Goal: Navigation & Orientation: Find specific page/section

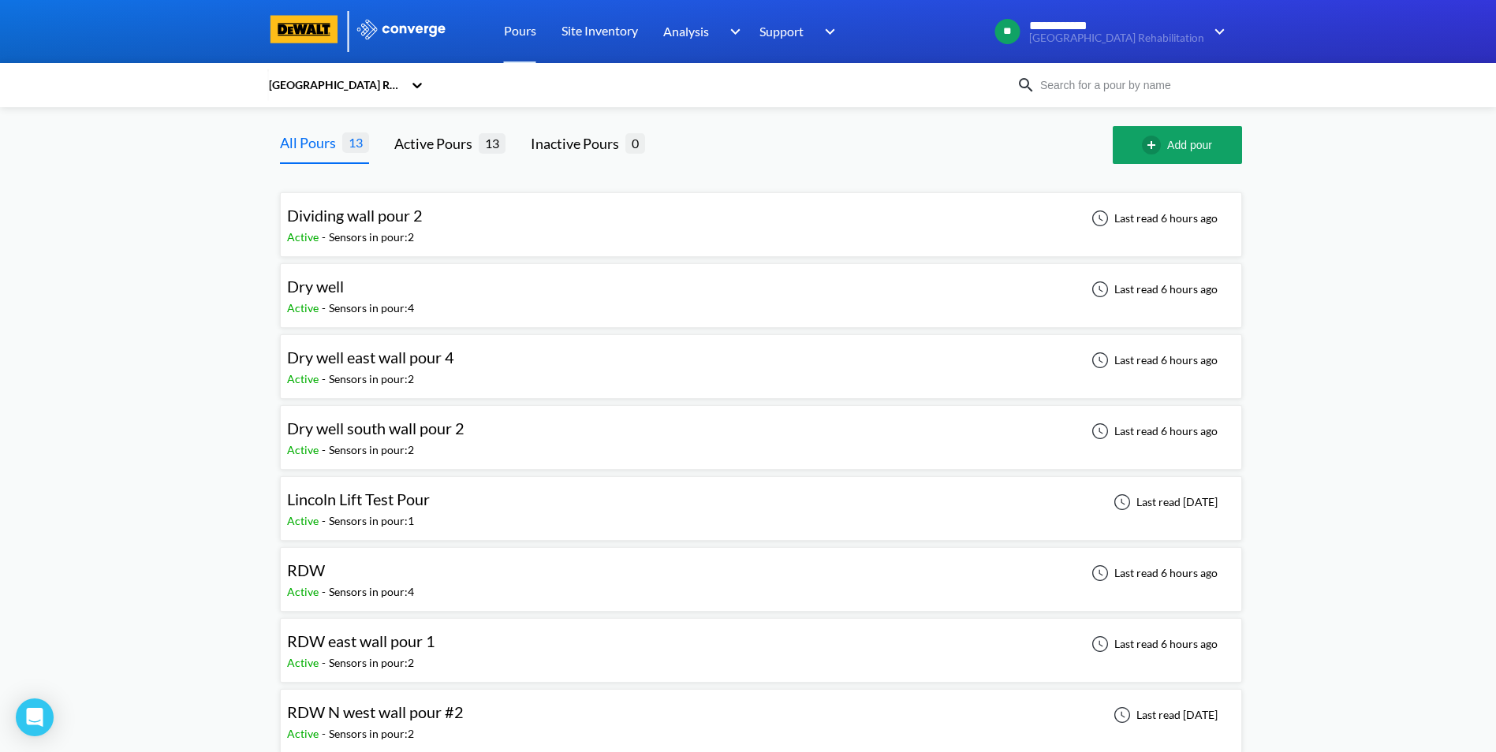
click at [380, 219] on span "Dividing wall pour 2" at bounding box center [355, 215] width 136 height 19
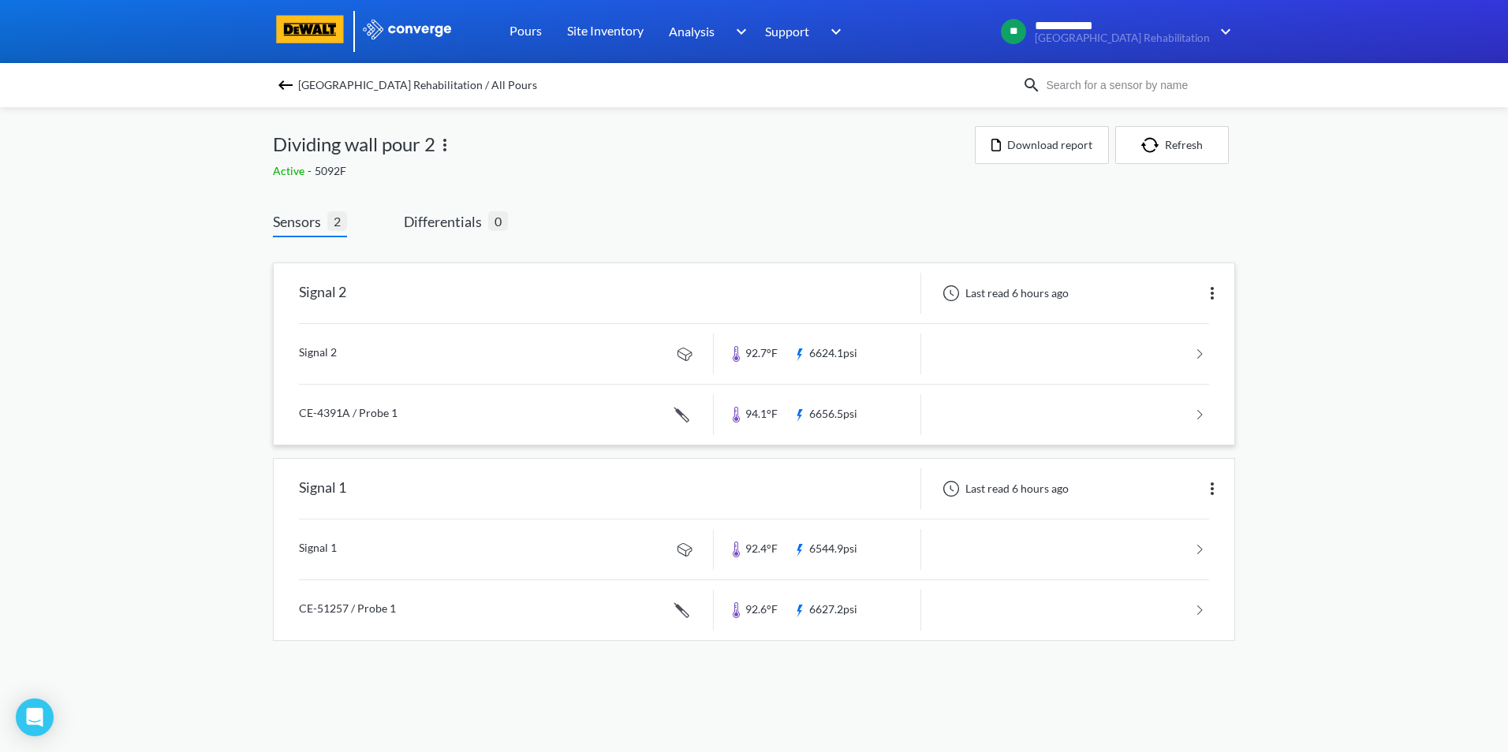
click at [1202, 352] on link at bounding box center [754, 354] width 910 height 60
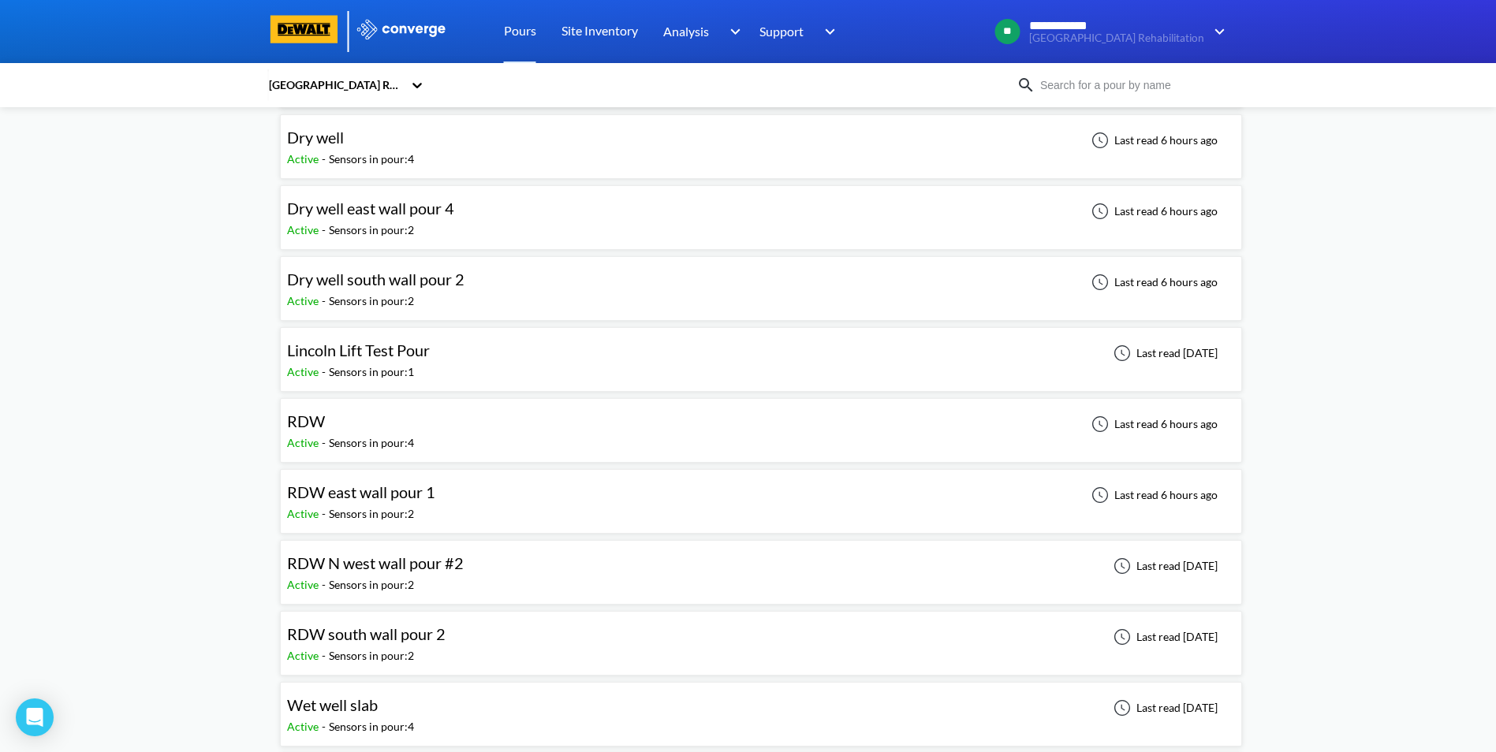
scroll to position [369, 0]
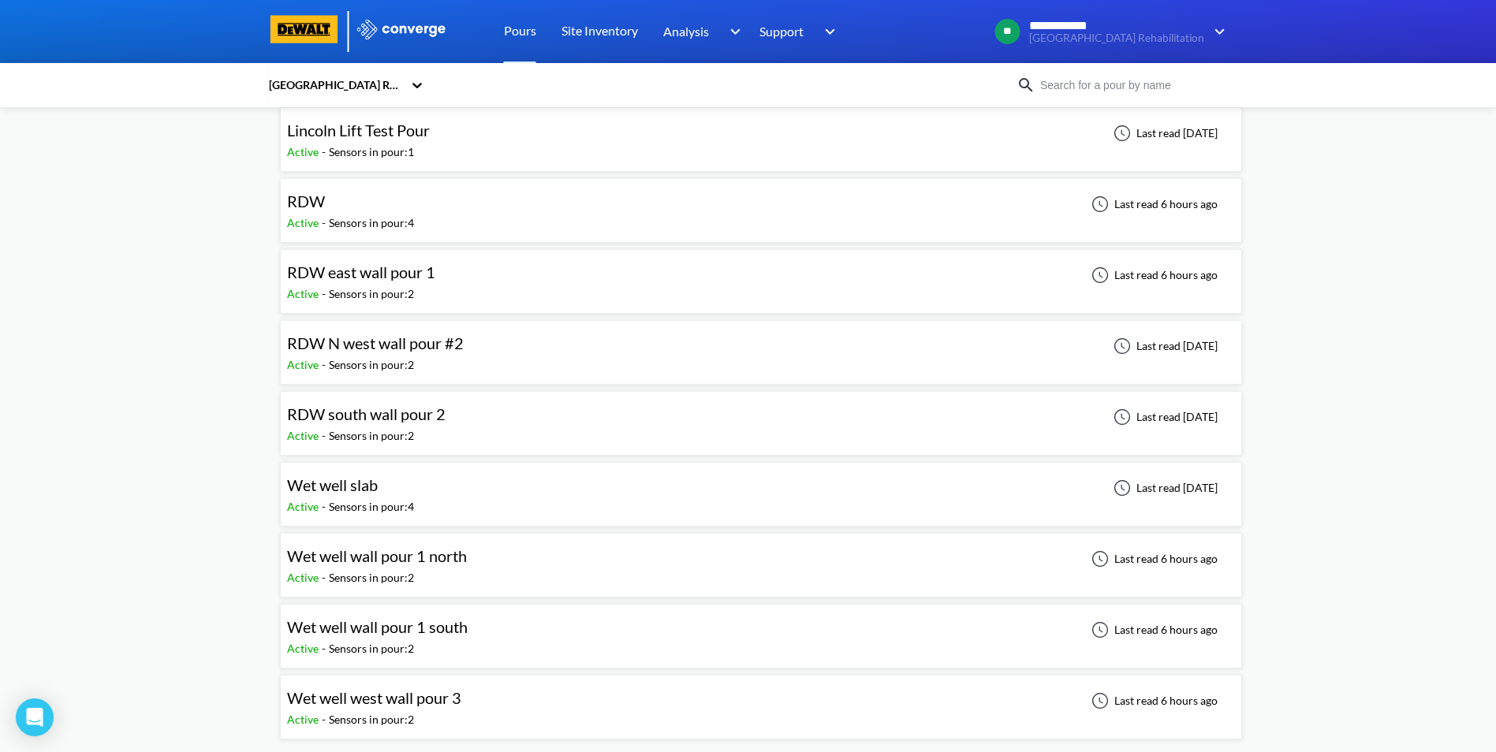
click at [360, 698] on span "Wet well west wall pour 3" at bounding box center [374, 697] width 174 height 19
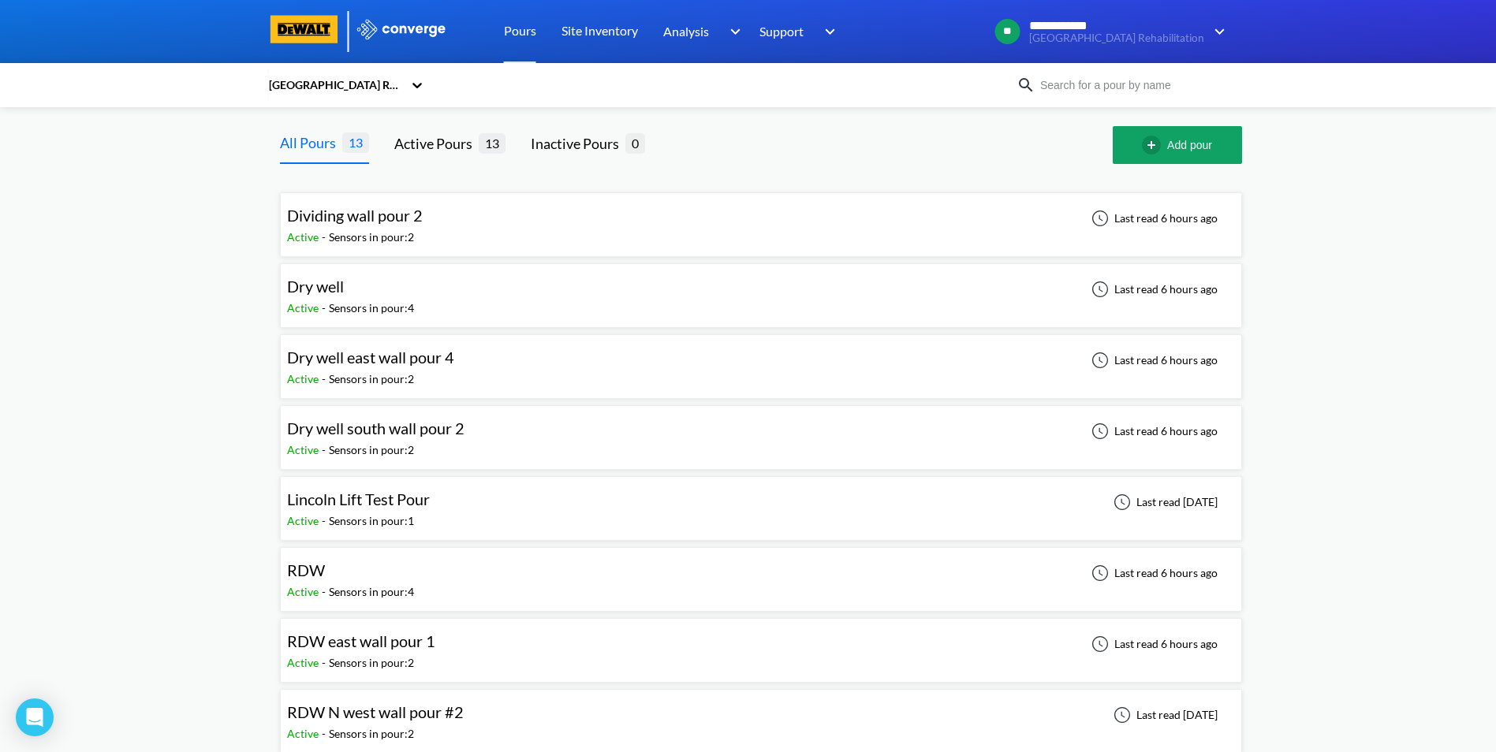
click at [294, 285] on span "Dry well" at bounding box center [315, 286] width 57 height 19
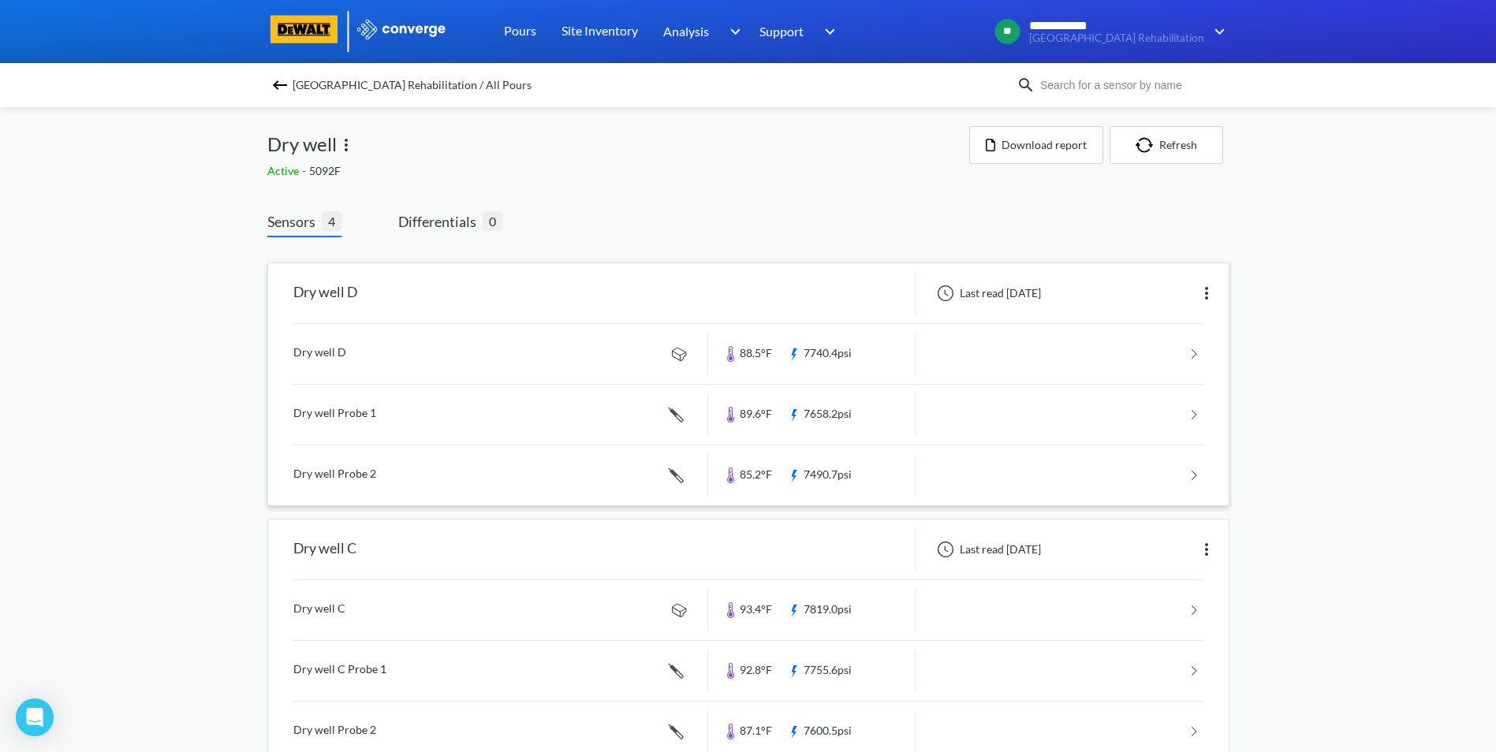
click at [1197, 355] on link at bounding box center [748, 354] width 910 height 60
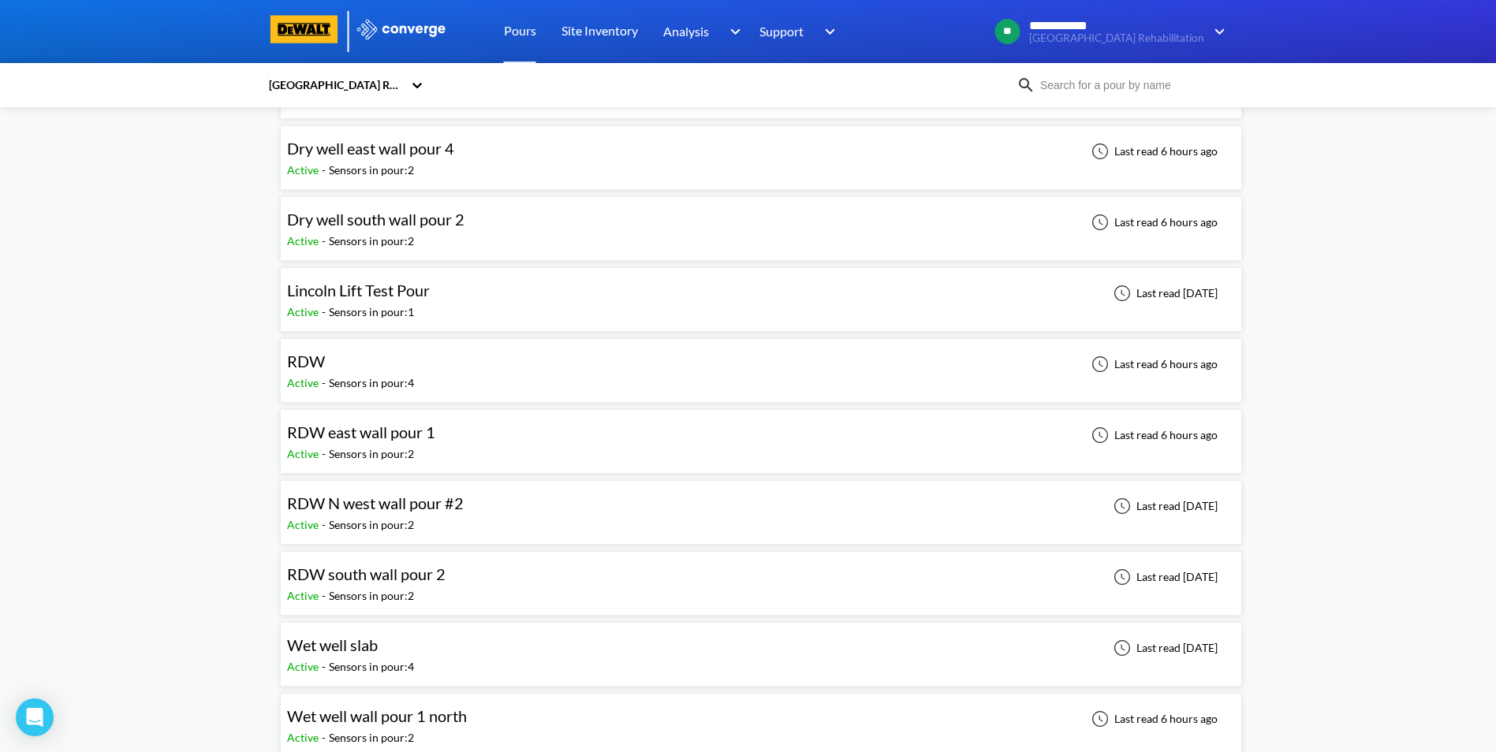
scroll to position [237, 0]
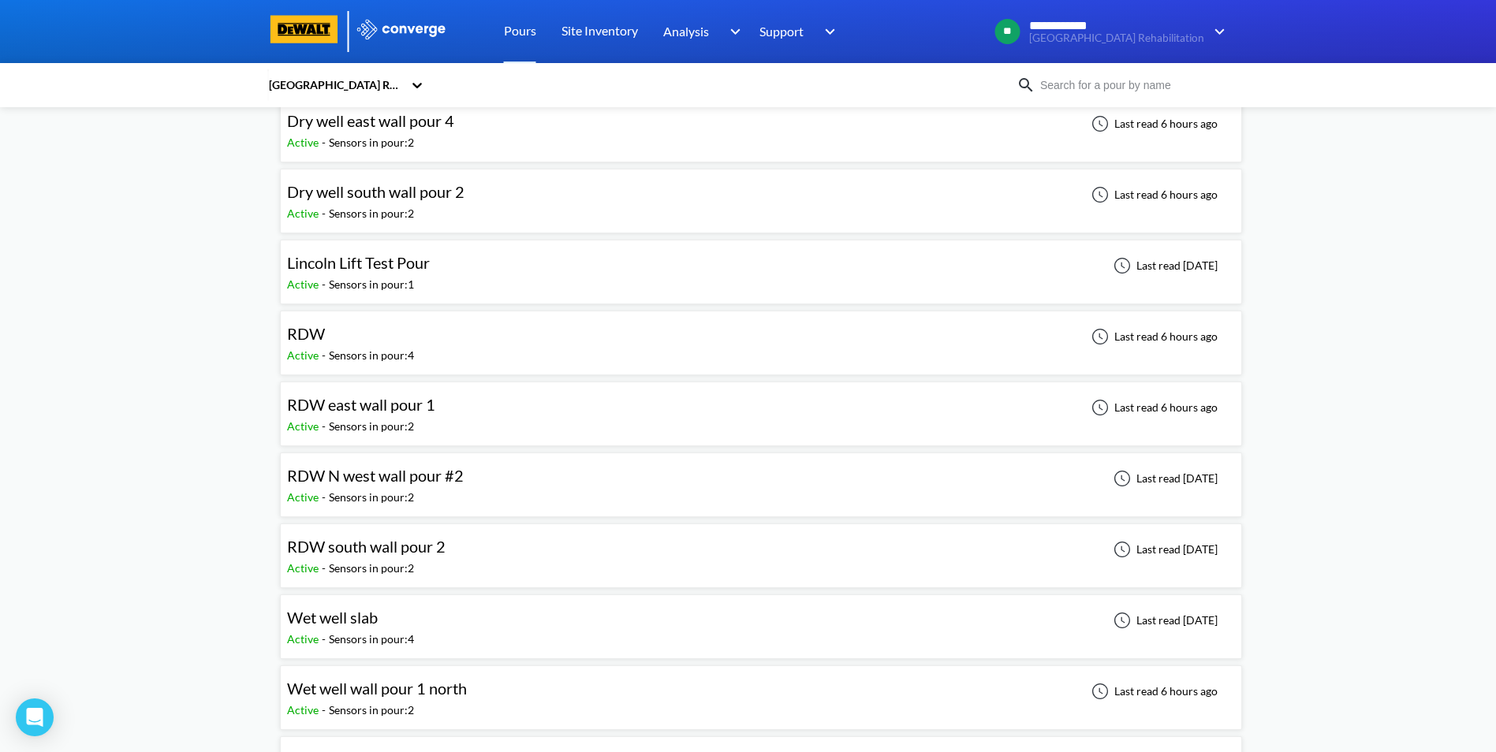
click at [311, 335] on span "RDW" at bounding box center [306, 333] width 38 height 19
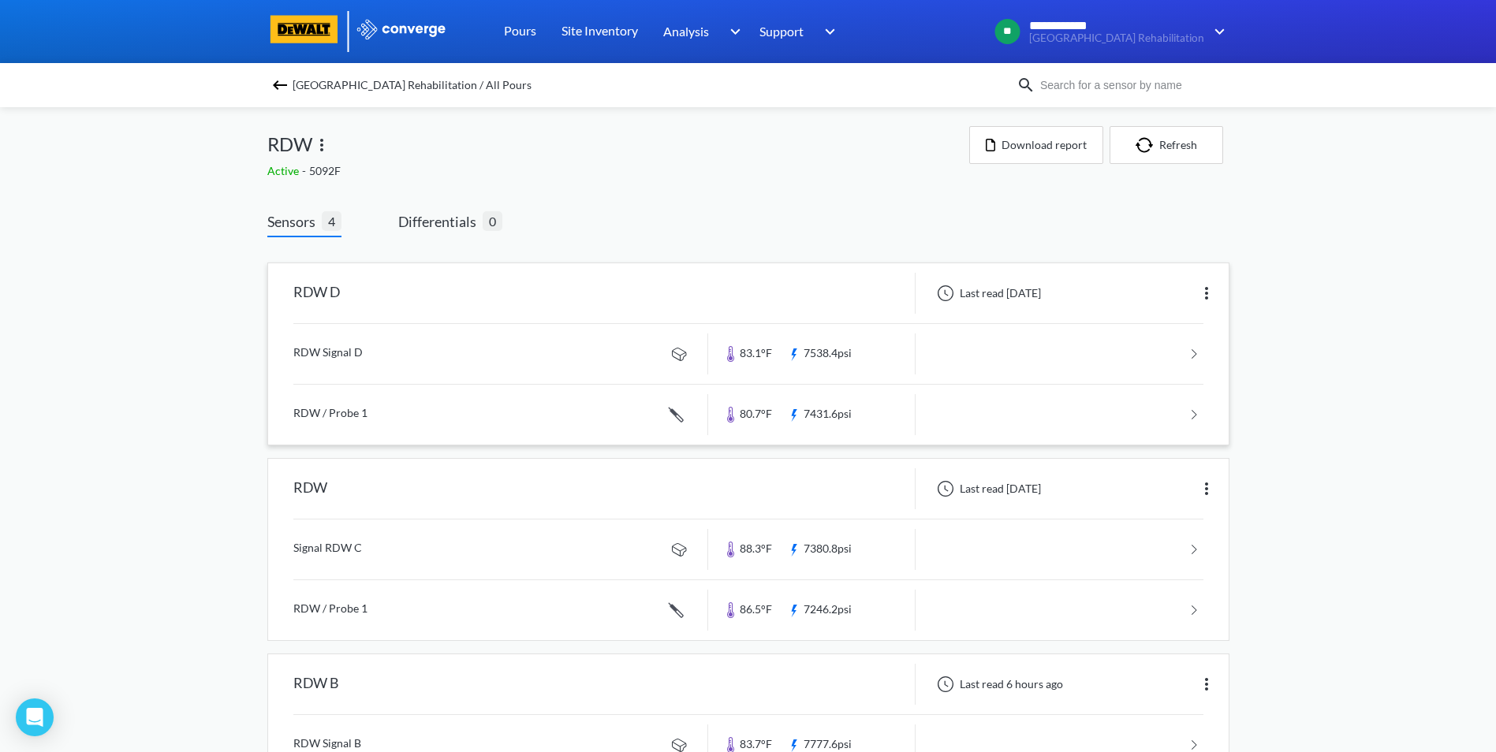
click at [1185, 414] on link at bounding box center [748, 415] width 910 height 60
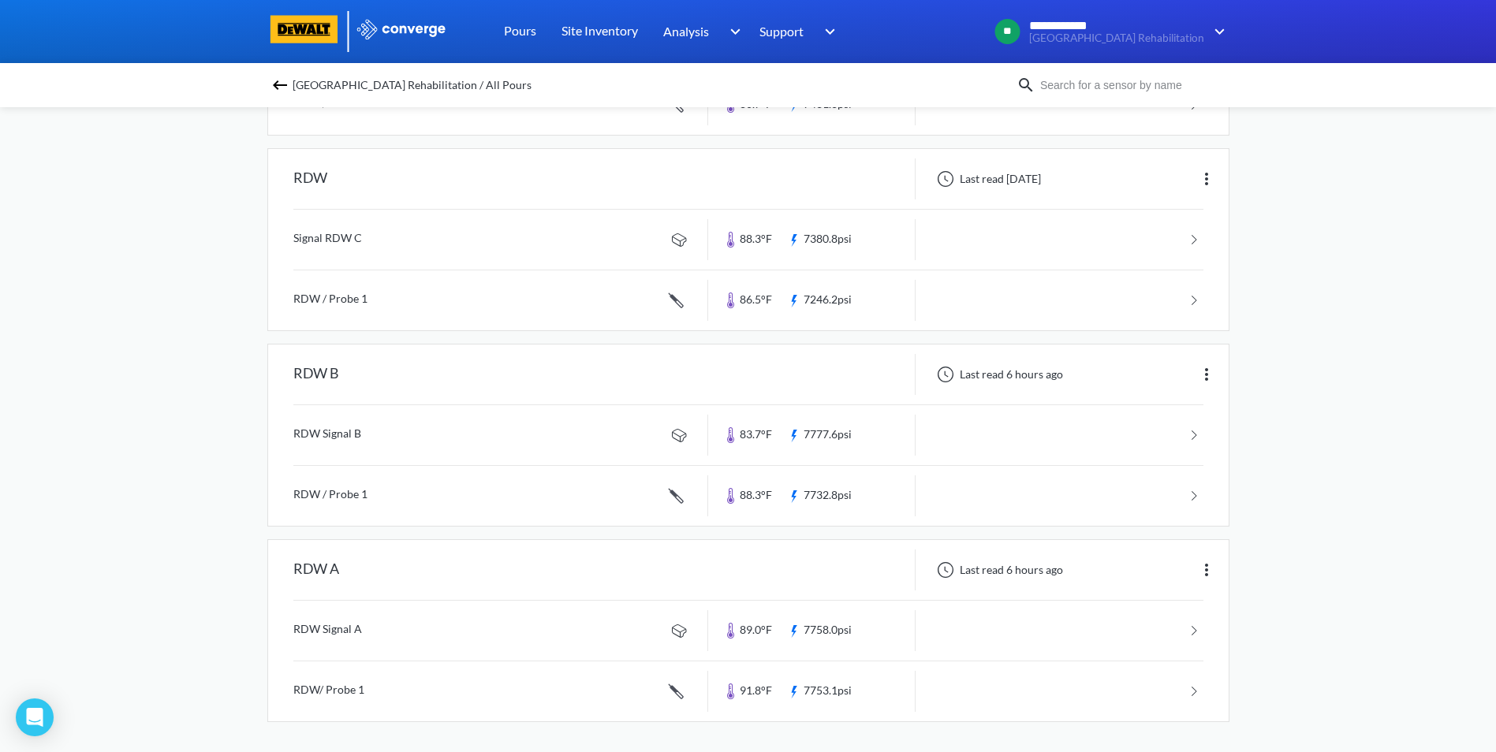
scroll to position [312, 0]
click at [334, 426] on link at bounding box center [748, 434] width 910 height 60
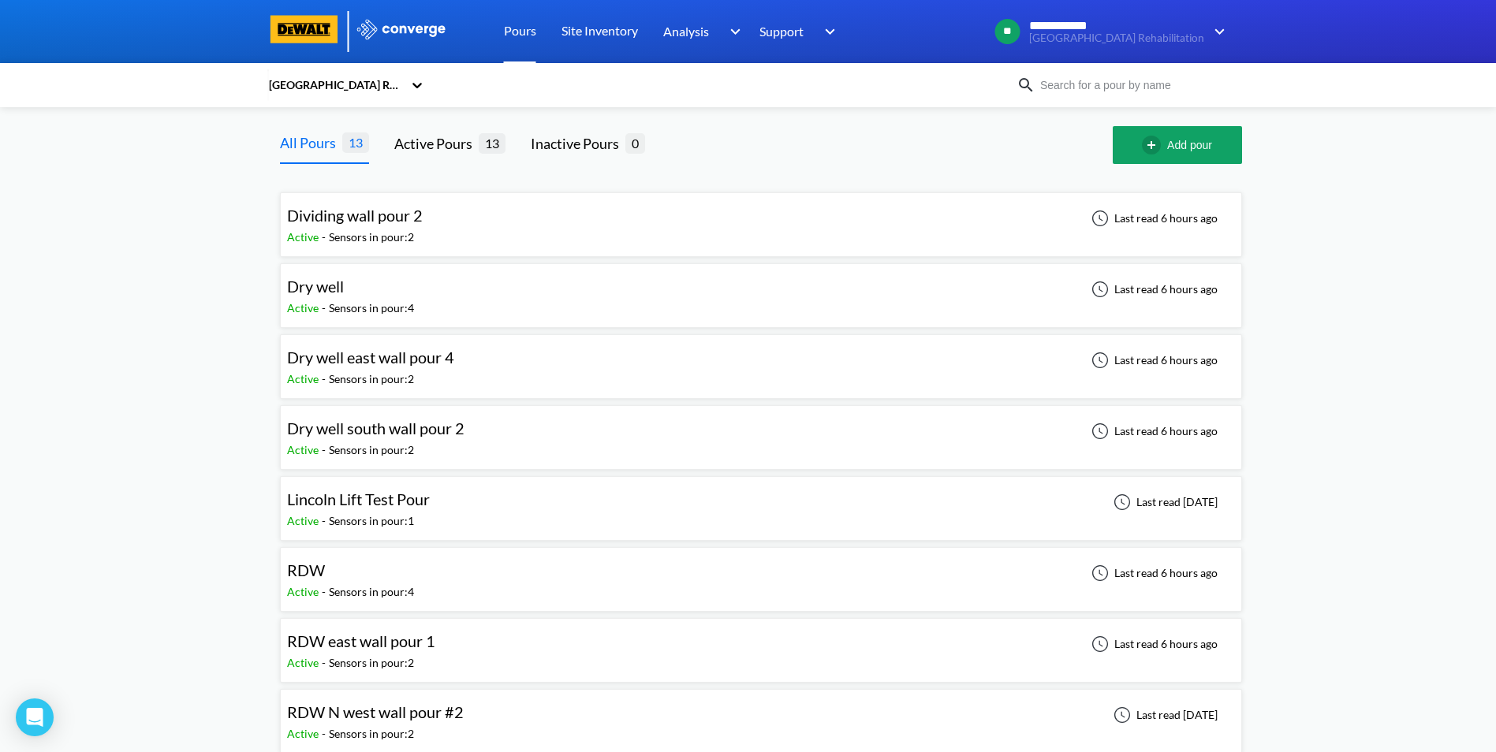
click at [510, 39] on link "Pours" at bounding box center [520, 31] width 32 height 63
click at [516, 31] on link "Pours" at bounding box center [520, 31] width 32 height 63
click at [442, 150] on div "Active Pours" at bounding box center [436, 143] width 84 height 22
click at [576, 147] on div "Inactive Pours" at bounding box center [578, 143] width 95 height 22
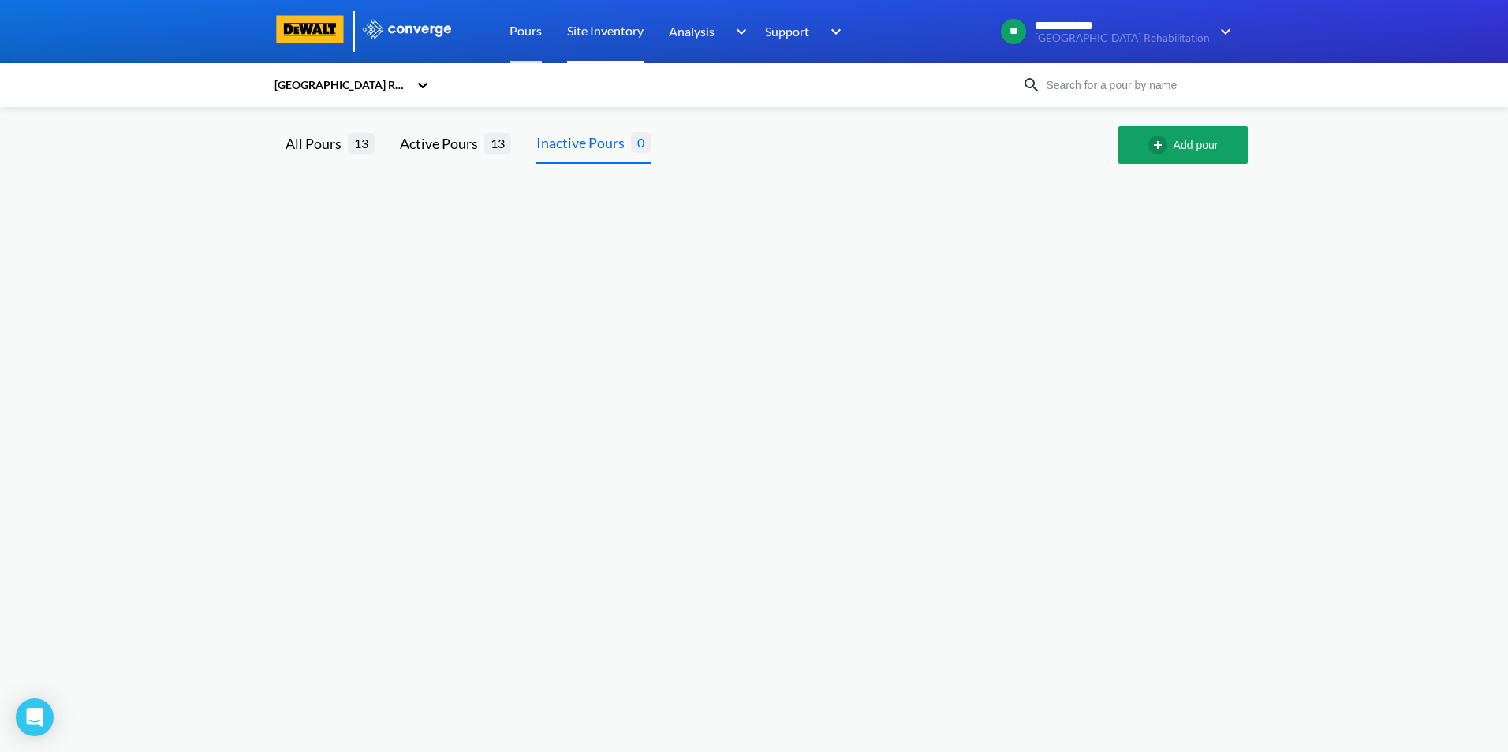
click at [603, 32] on link "Site Inventory" at bounding box center [605, 31] width 76 height 63
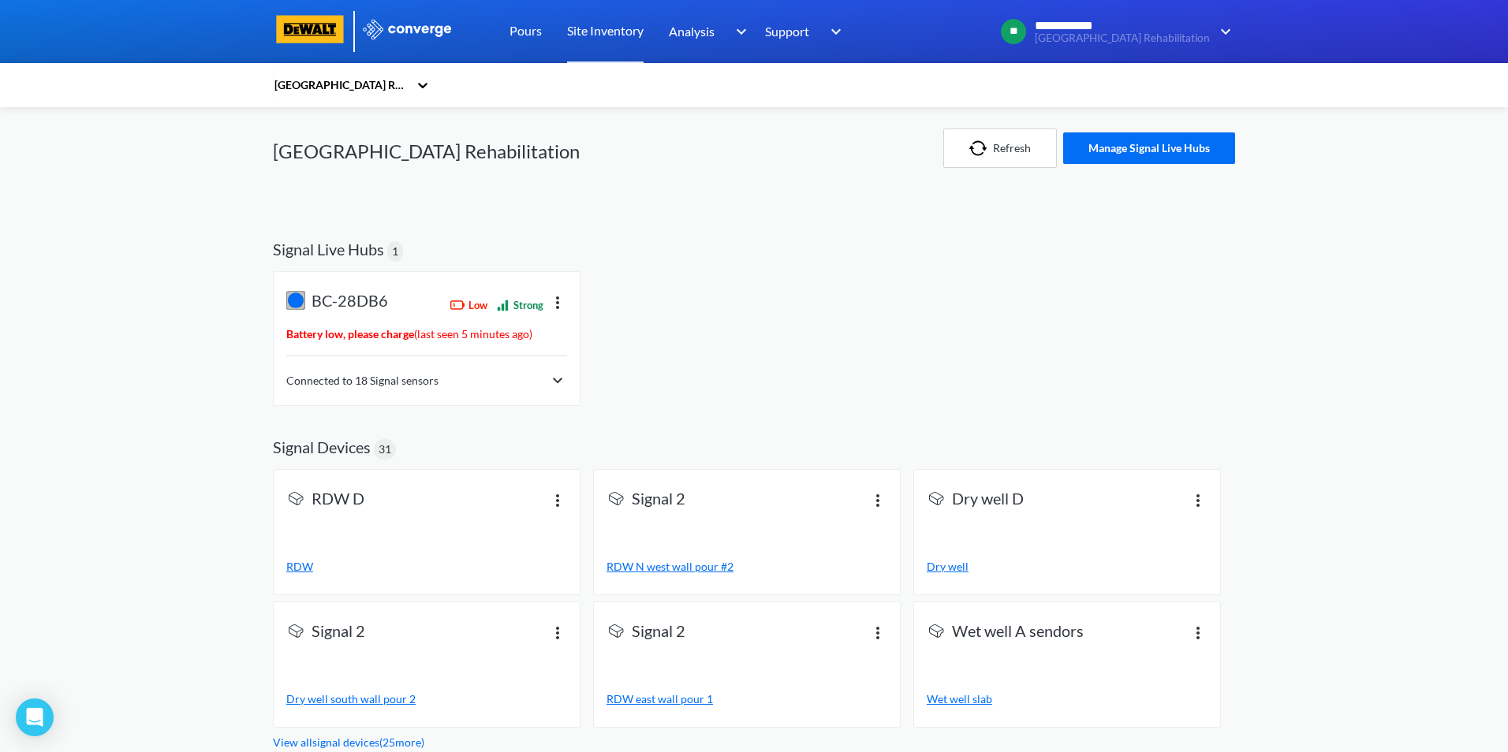
click at [121, 426] on div "**********" at bounding box center [754, 376] width 1508 height 752
click at [127, 427] on div "**********" at bounding box center [754, 376] width 1508 height 752
click at [310, 741] on link "View all signal devices ( 25 more)" at bounding box center [348, 742] width 151 height 13
